Goal: Answer question/provide support

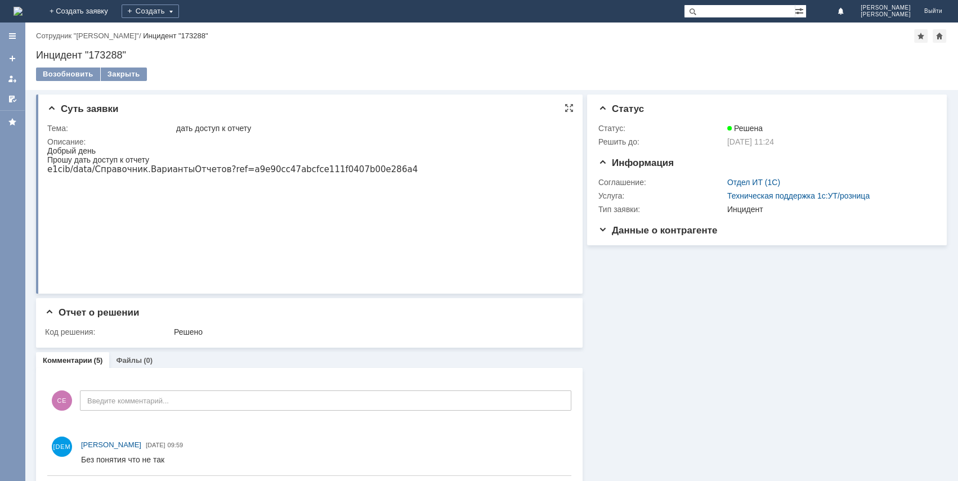
click at [48, 182] on img at bounding box center [47, 182] width 1 height 0
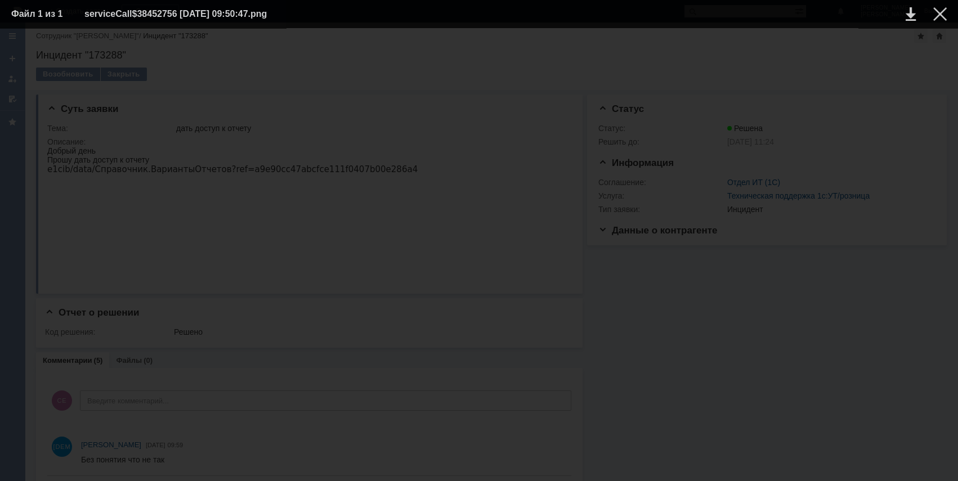
click at [479, 255] on img at bounding box center [479, 255] width 0 height 0
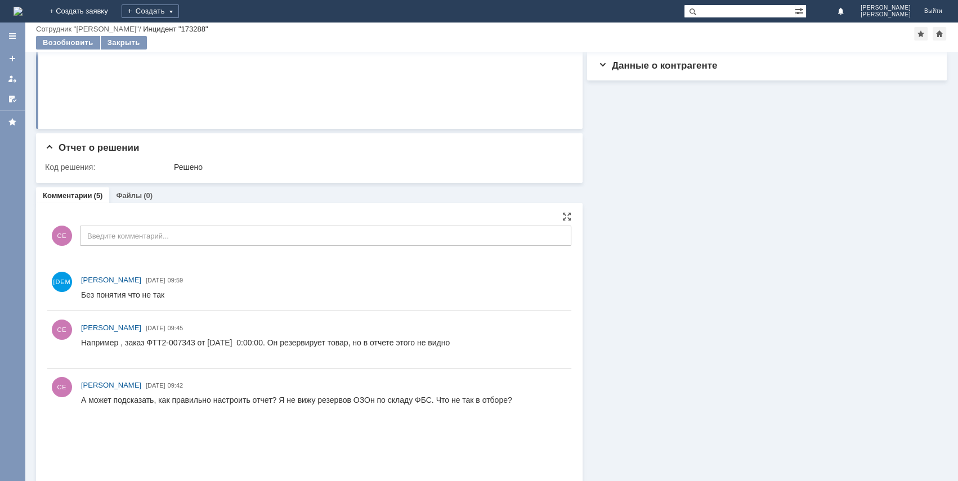
scroll to position [153, 0]
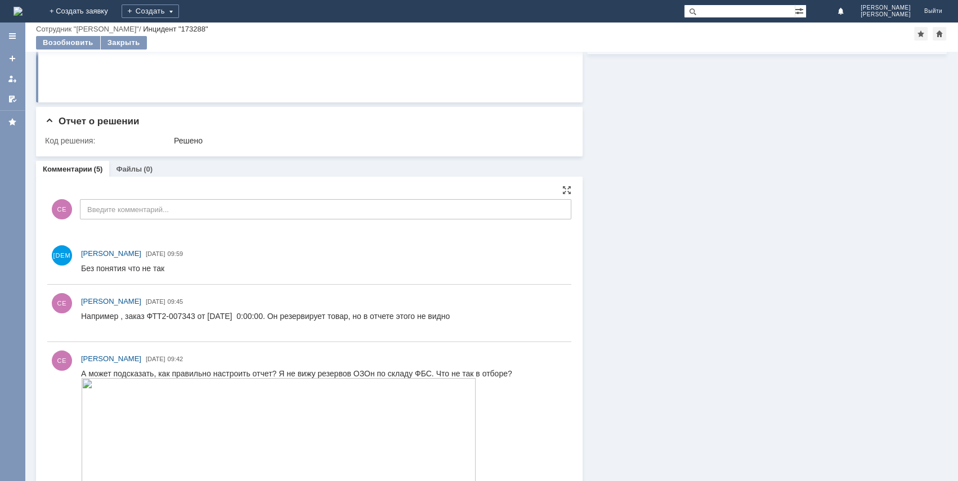
drag, startPoint x: 148, startPoint y: 315, endPoint x: 463, endPoint y: 318, distance: 314.8
click at [450, 318] on div "Например , заказ ФТТ2-007343 от [DATE] 0:00:00. Он резервирует товар, но в отче…" at bounding box center [265, 316] width 369 height 9
copy div "ФТТ2-007343 от [DATE] 0:00:00. Он резервирует товар, но в отчете этого не видно"
